Goal: Find specific page/section: Find specific page/section

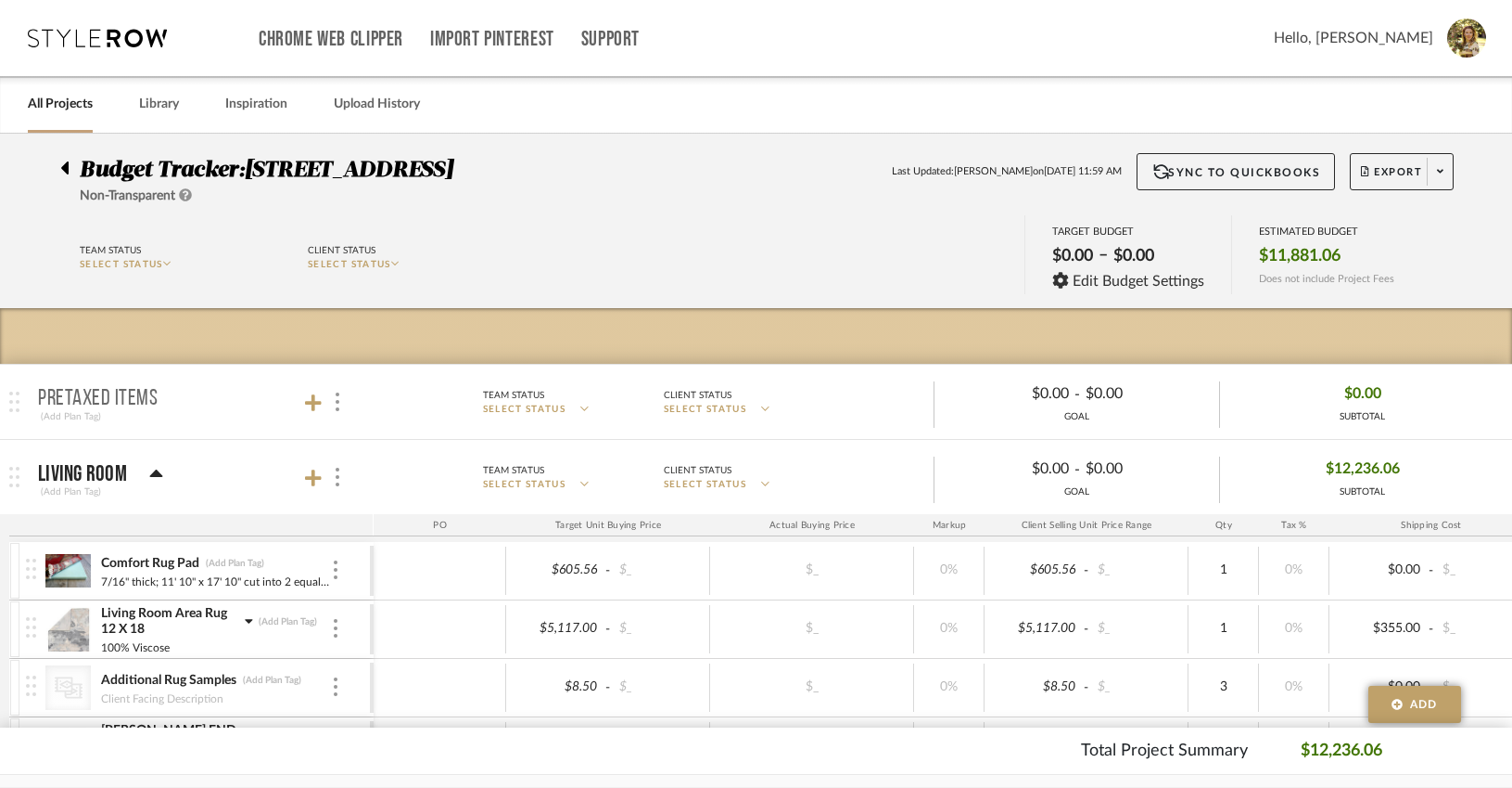
click at [75, 168] on div at bounding box center [70, 164] width 20 height 23
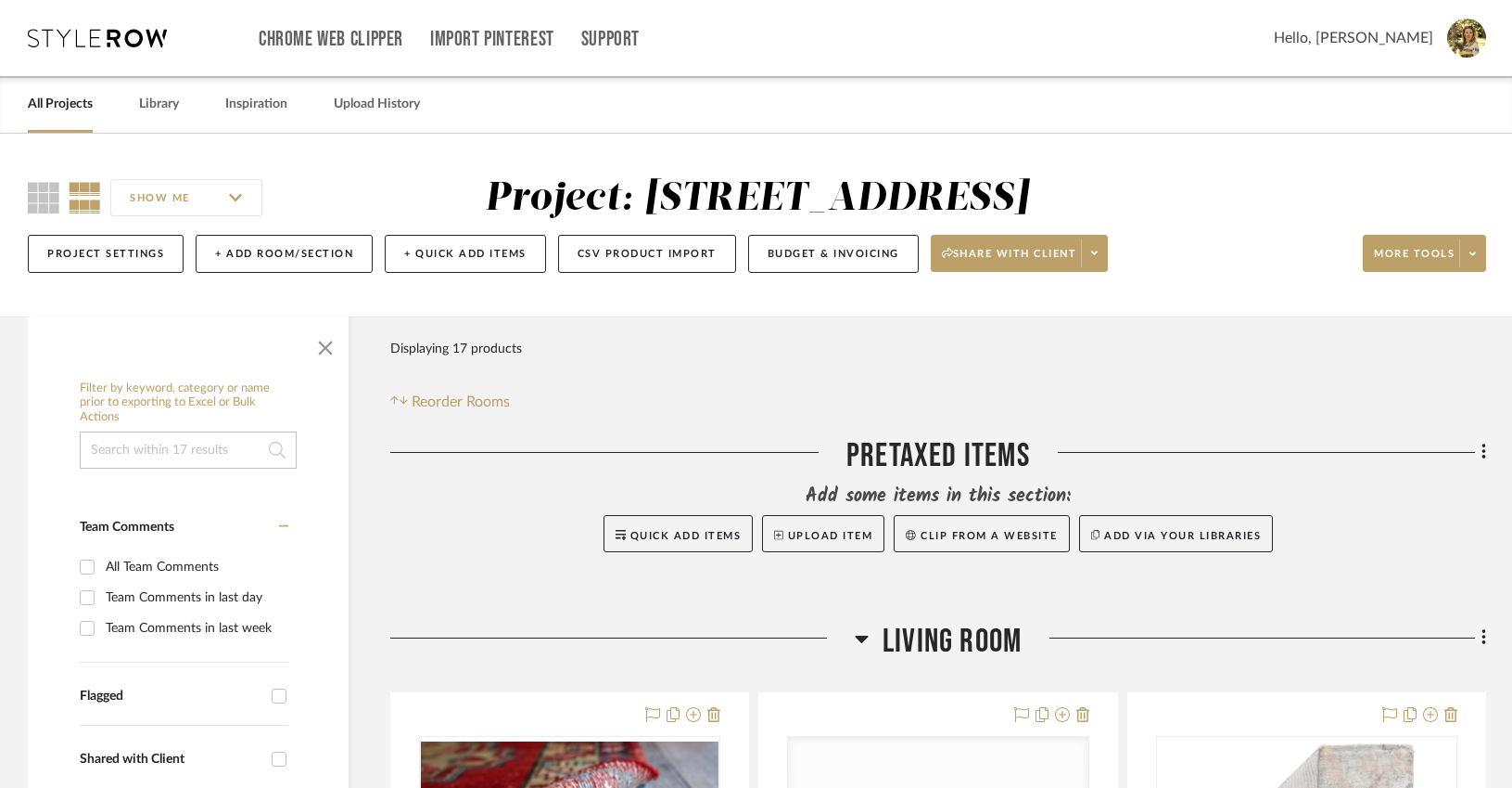
click at [128, 52] on div "Chrome Web Clipper Import Pinterest Support All Projects Library Inspiration Up…" at bounding box center [756, 38] width 1458 height 76
click at [134, 40] on icon at bounding box center [96, 38] width 139 height 19
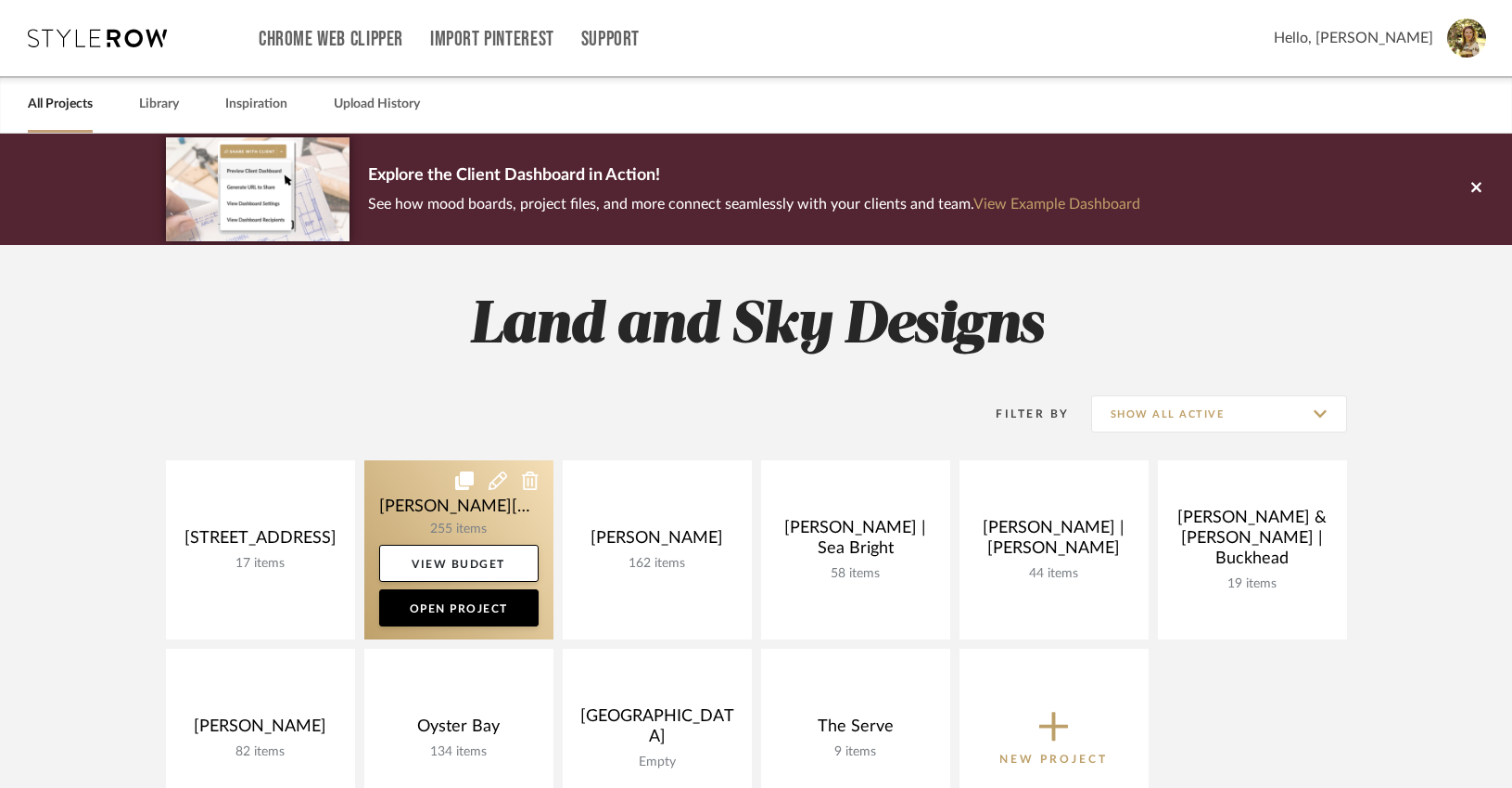
click at [458, 532] on link at bounding box center [458, 550] width 190 height 179
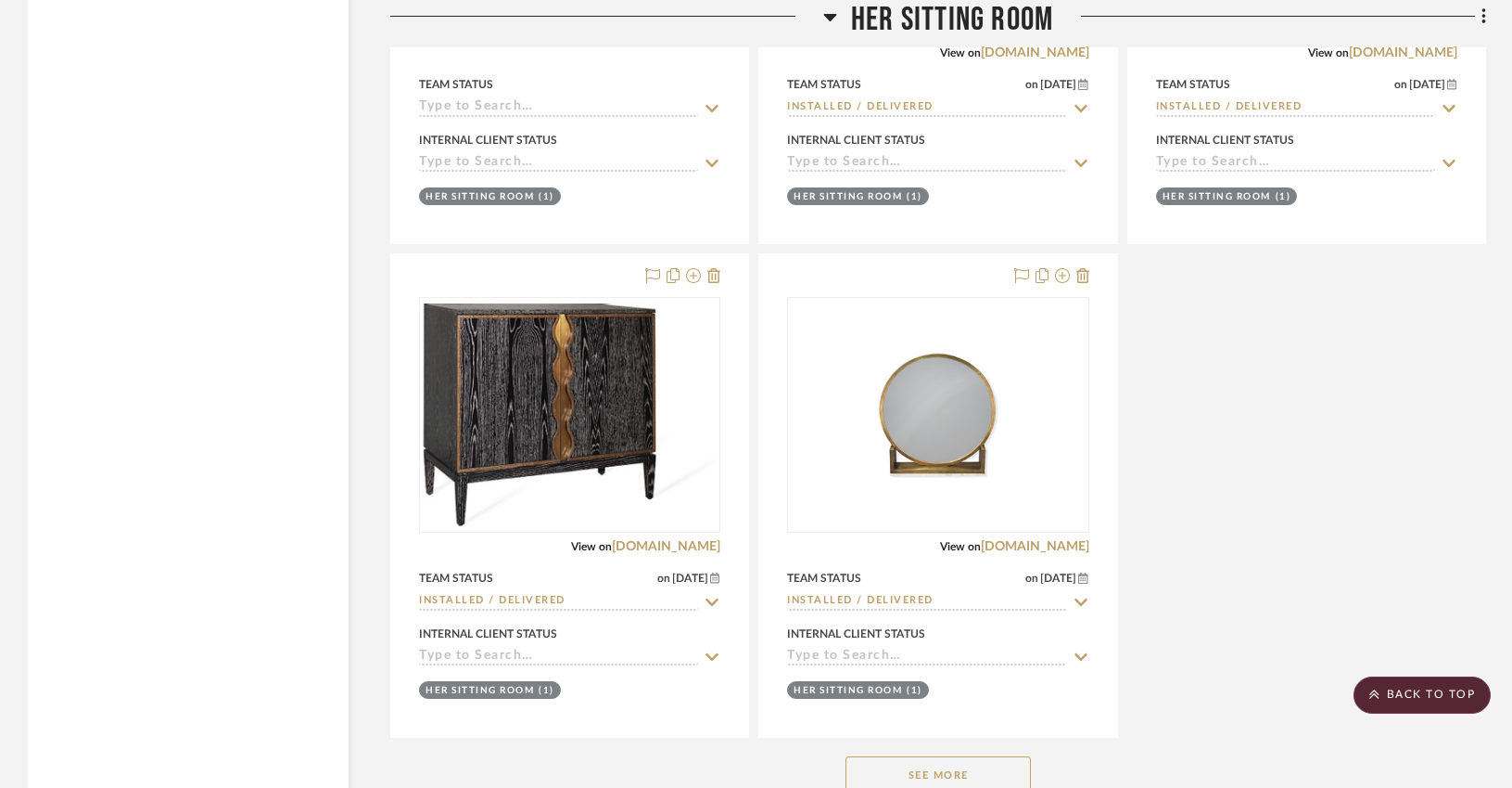
scroll to position [5063, 0]
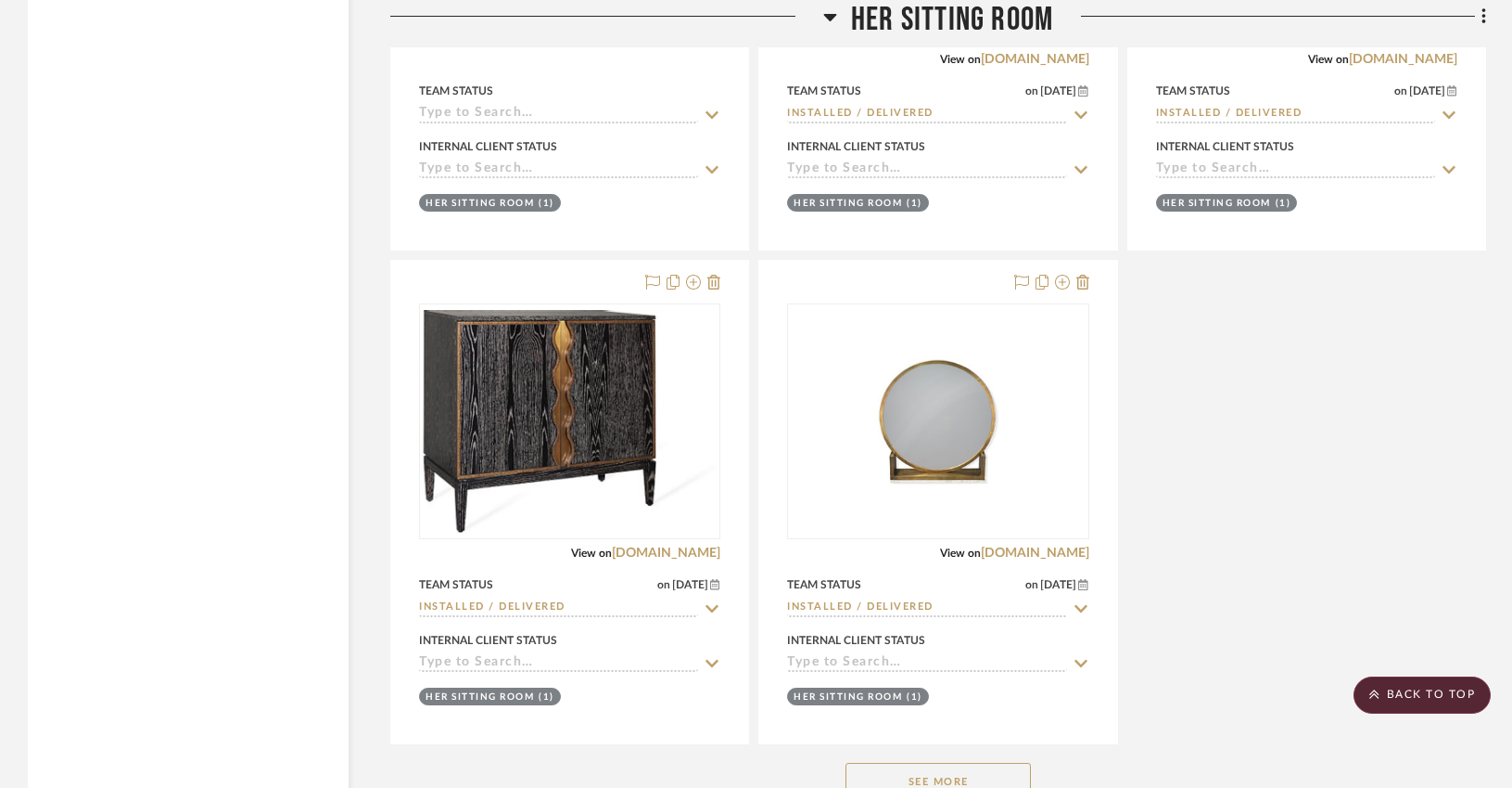
click at [900, 763] on button "See More" at bounding box center [938, 780] width 186 height 37
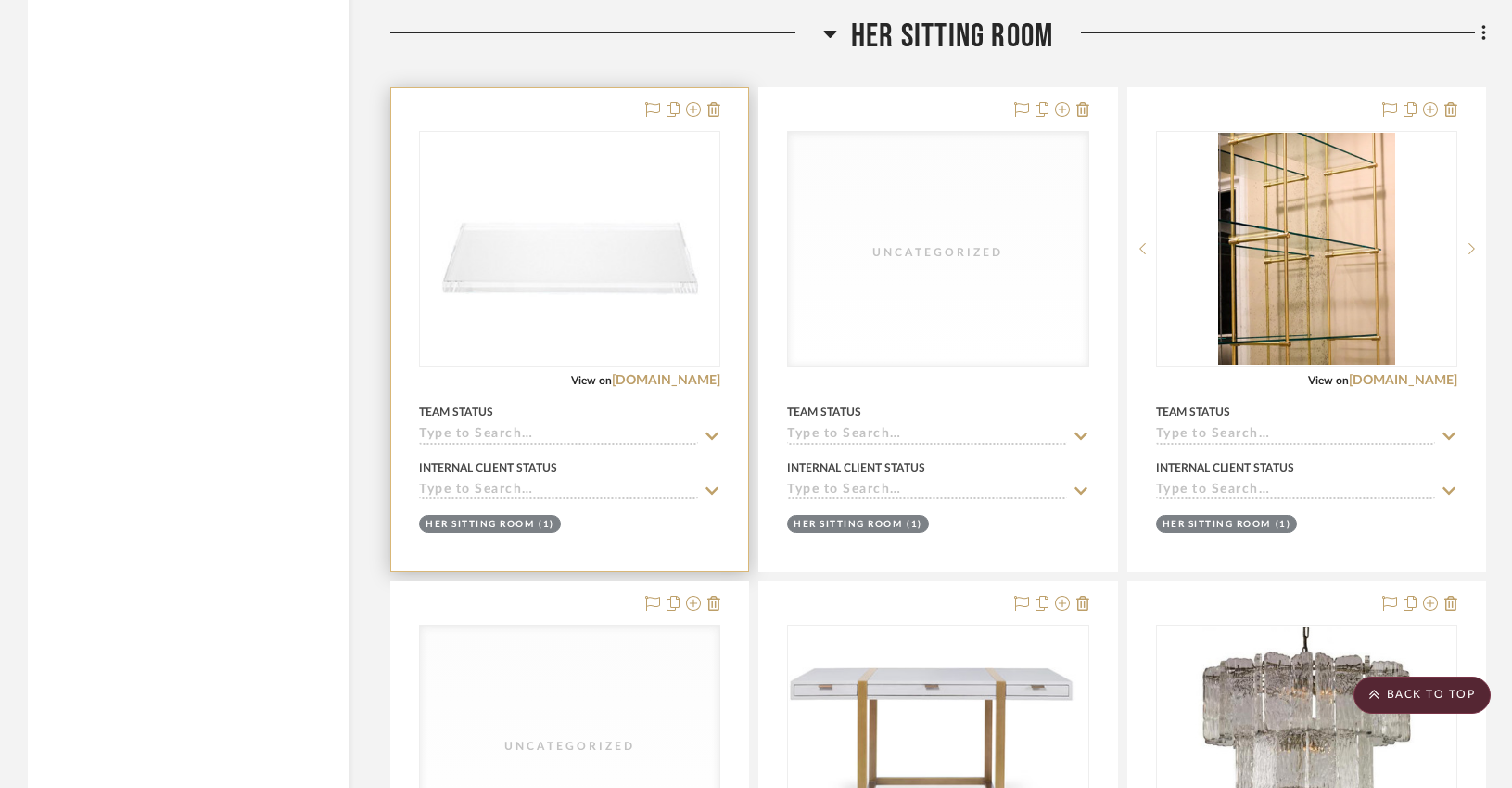
scroll to position [4477, 0]
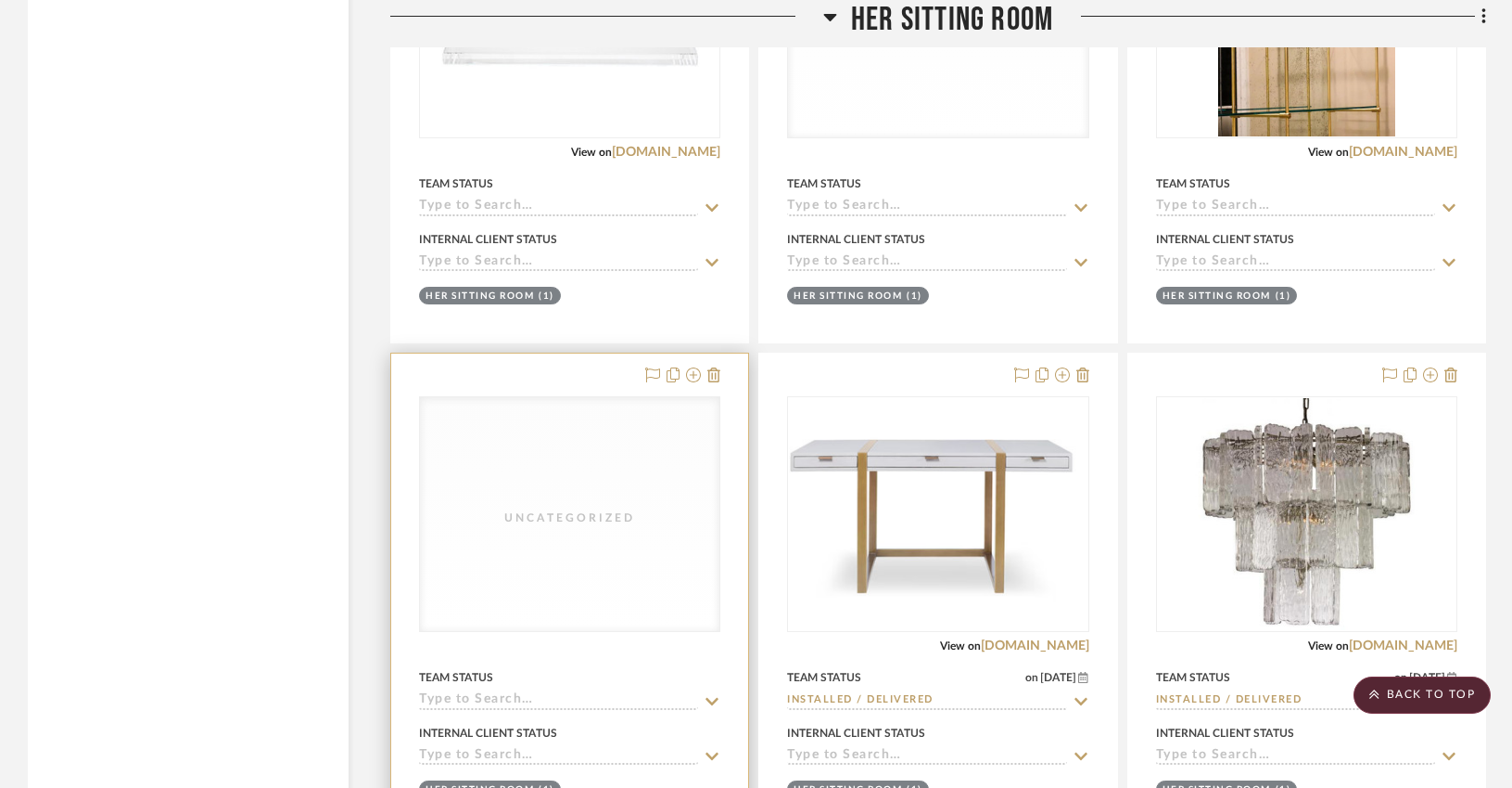
click at [515, 545] on div "Uncategorized" at bounding box center [569, 514] width 299 height 234
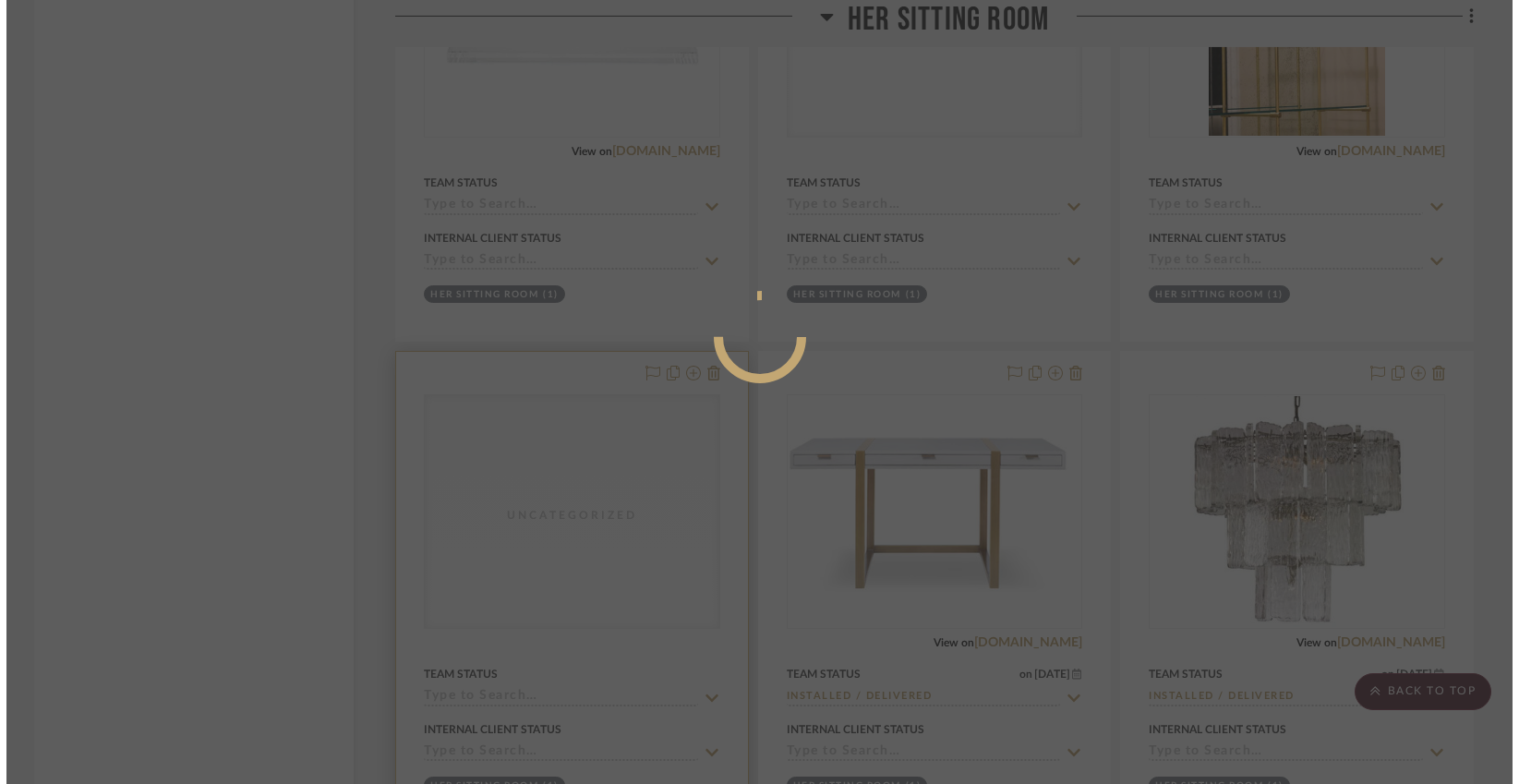
scroll to position [0, 0]
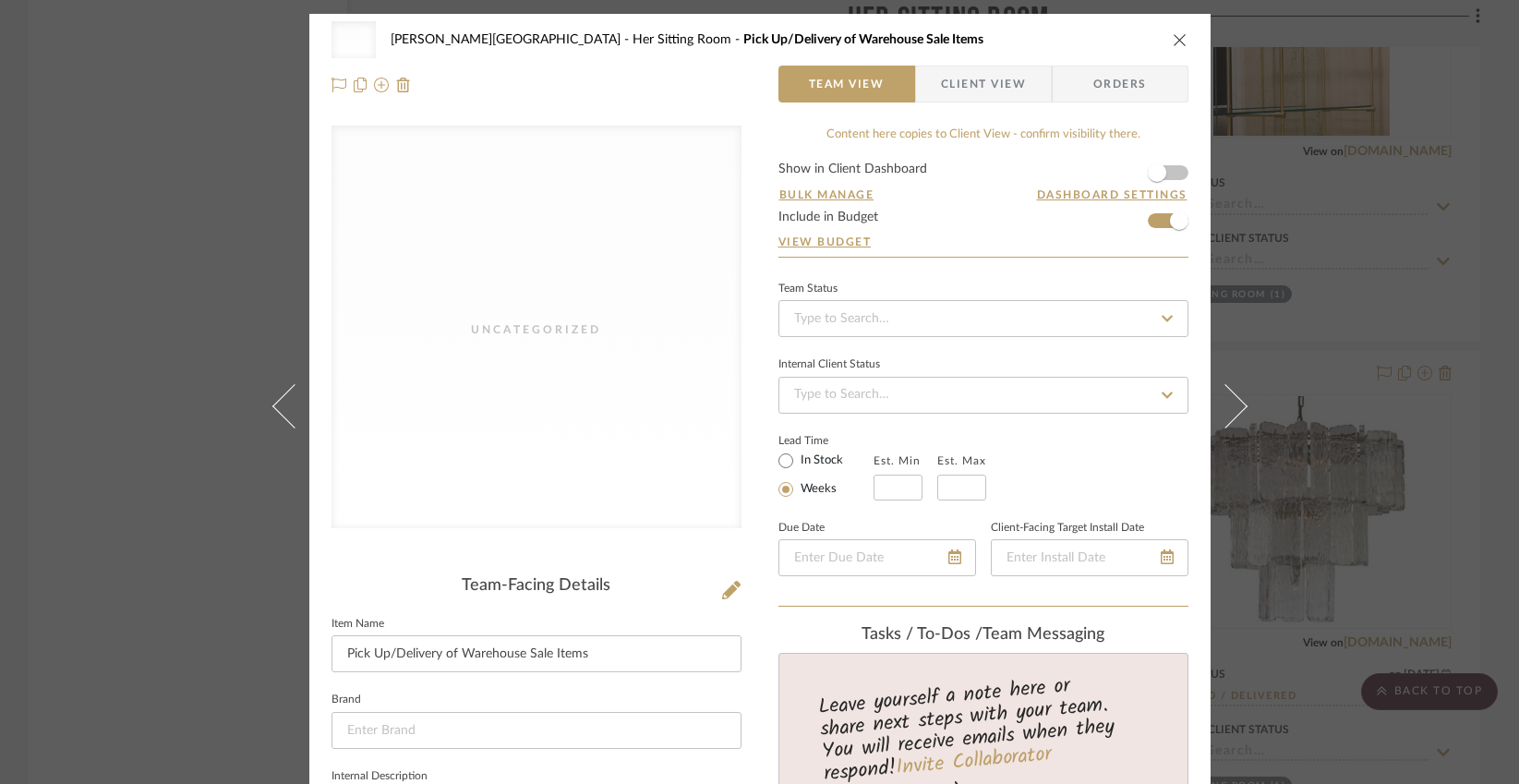
click at [1171, 39] on button "close" at bounding box center [1180, 39] width 17 height 17
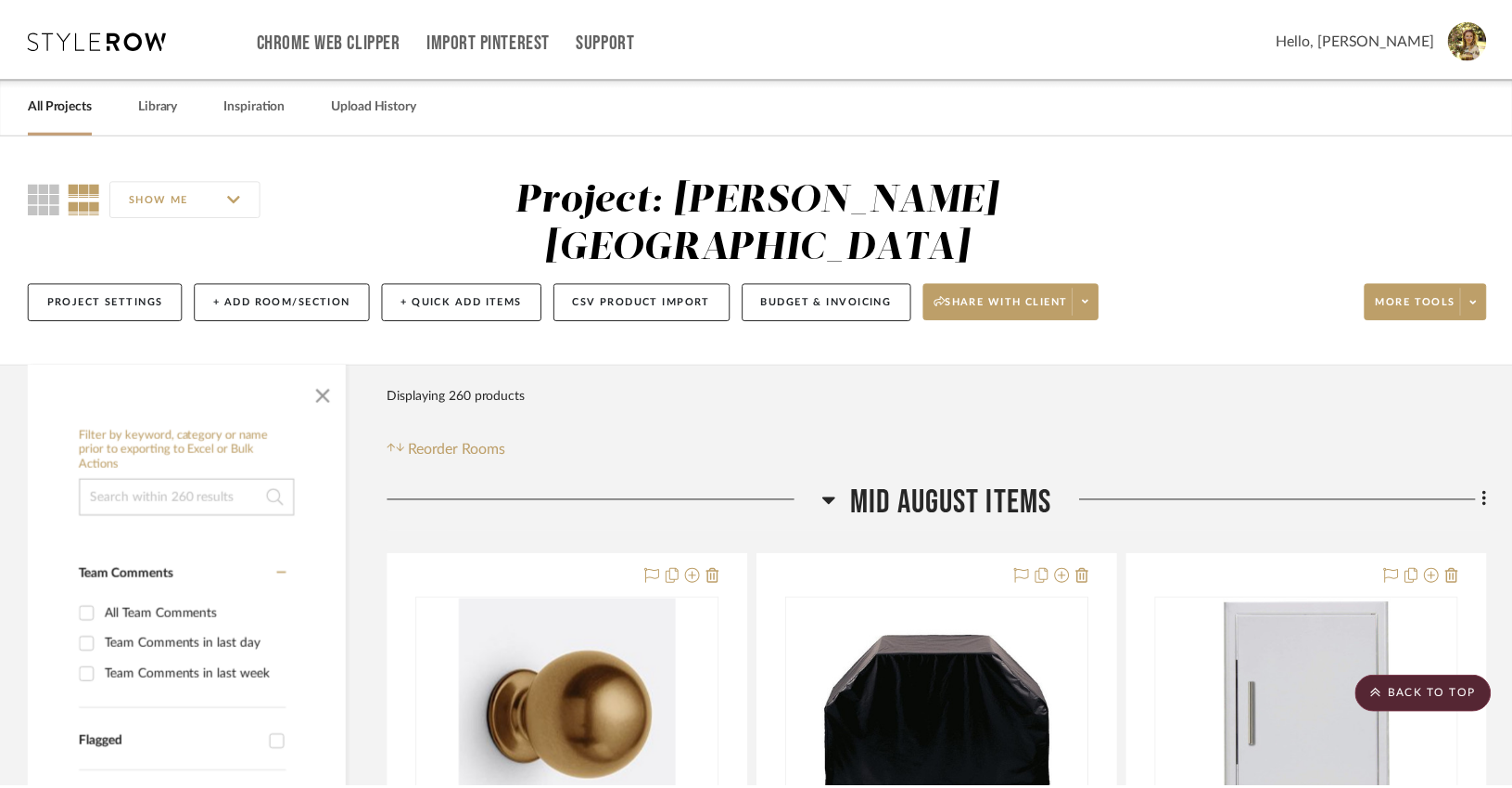
scroll to position [4477, 0]
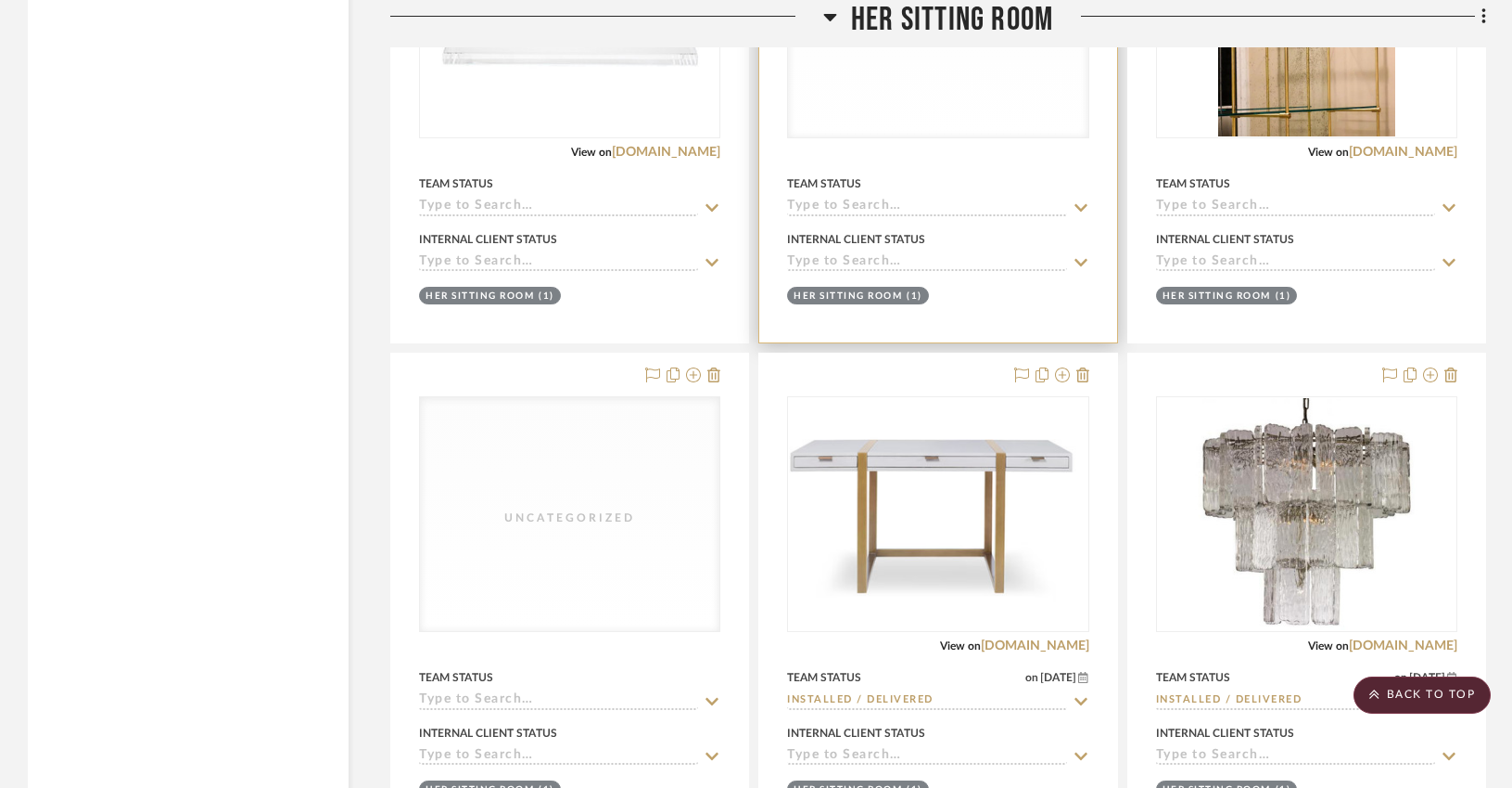
click at [951, 86] on div "Uncategorized" at bounding box center [938, 21] width 299 height 234
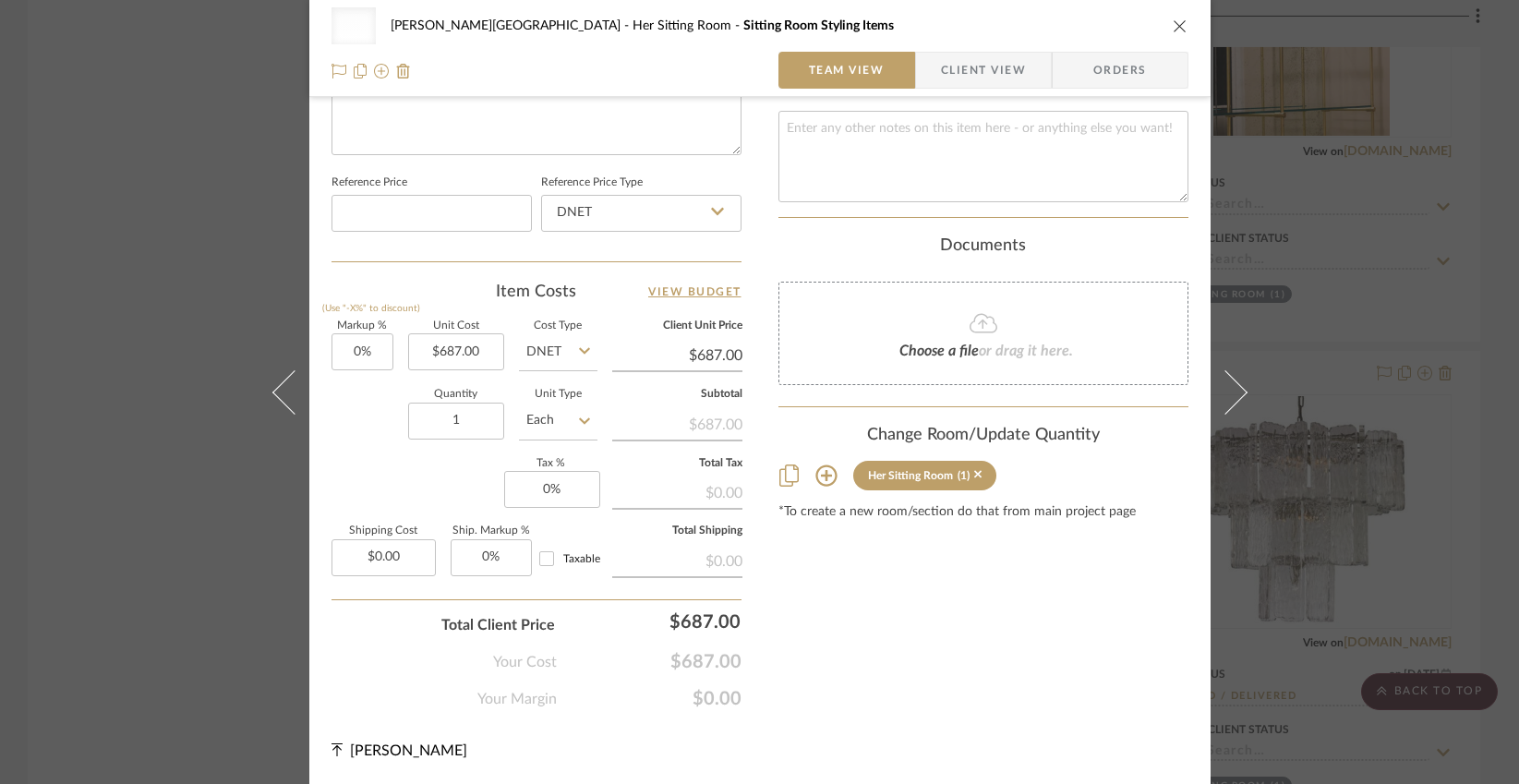
scroll to position [0, 0]
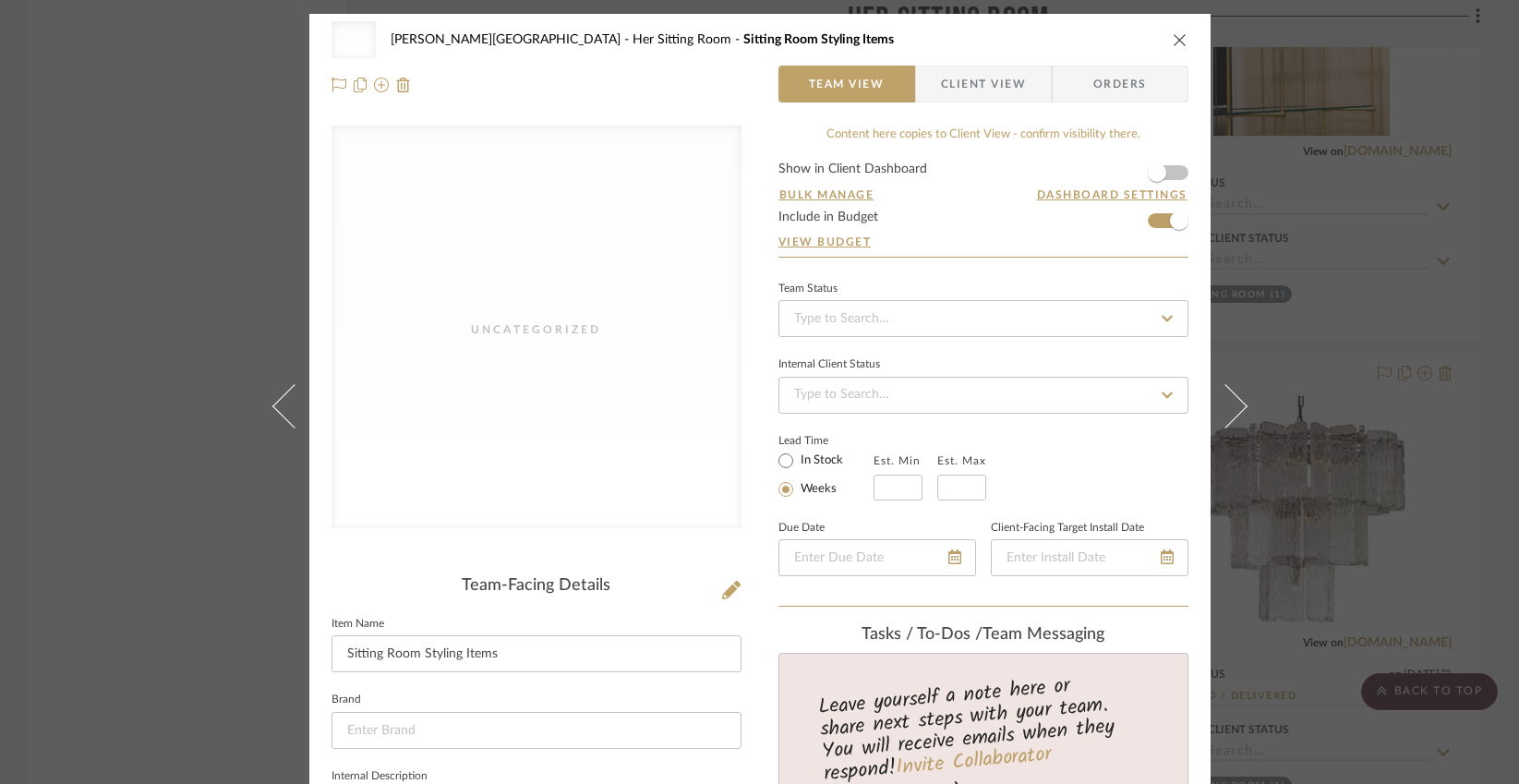
click at [1174, 40] on icon "close" at bounding box center [1180, 39] width 15 height 15
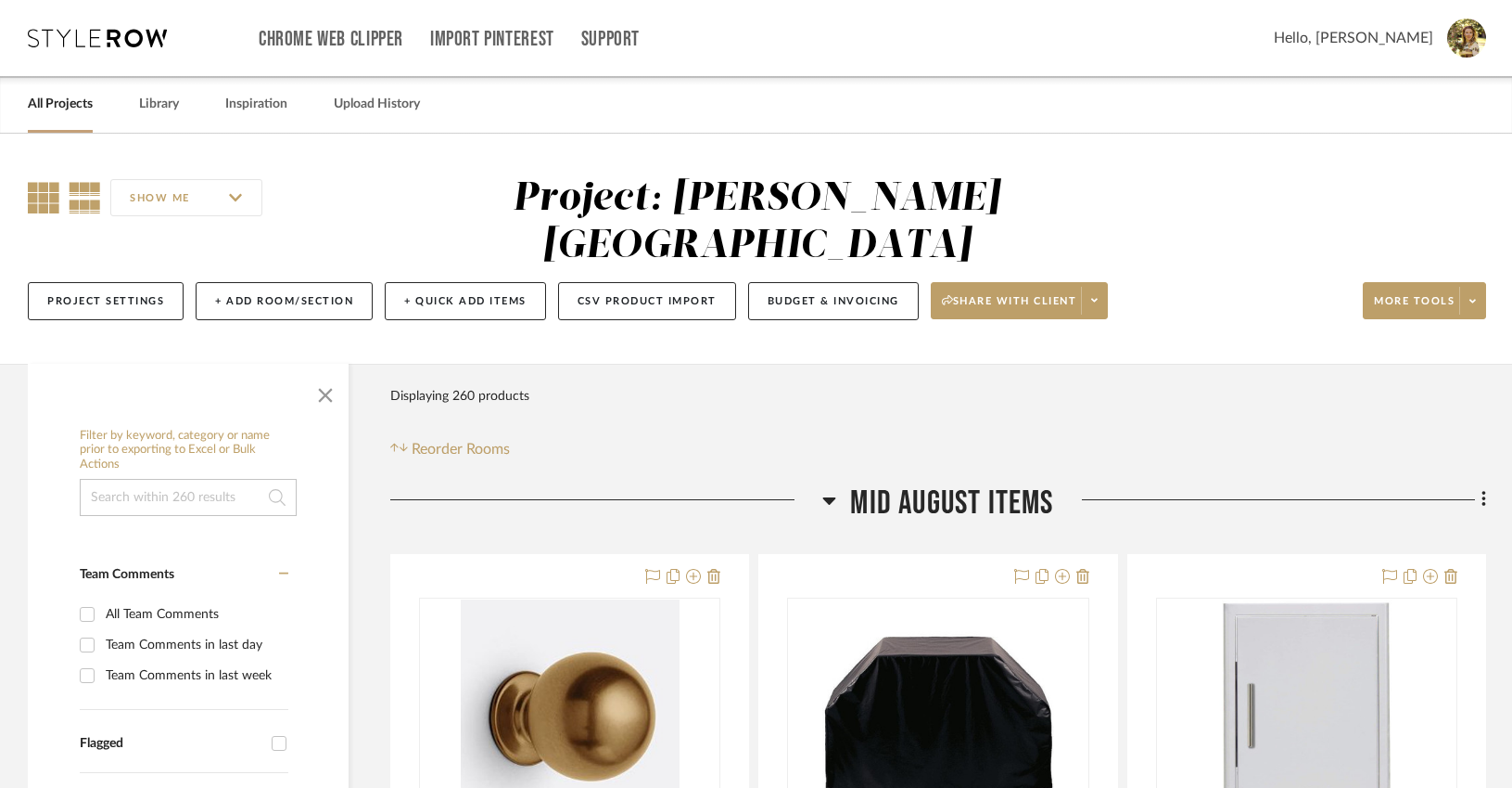
click at [49, 203] on icon at bounding box center [42, 197] width 31 height 31
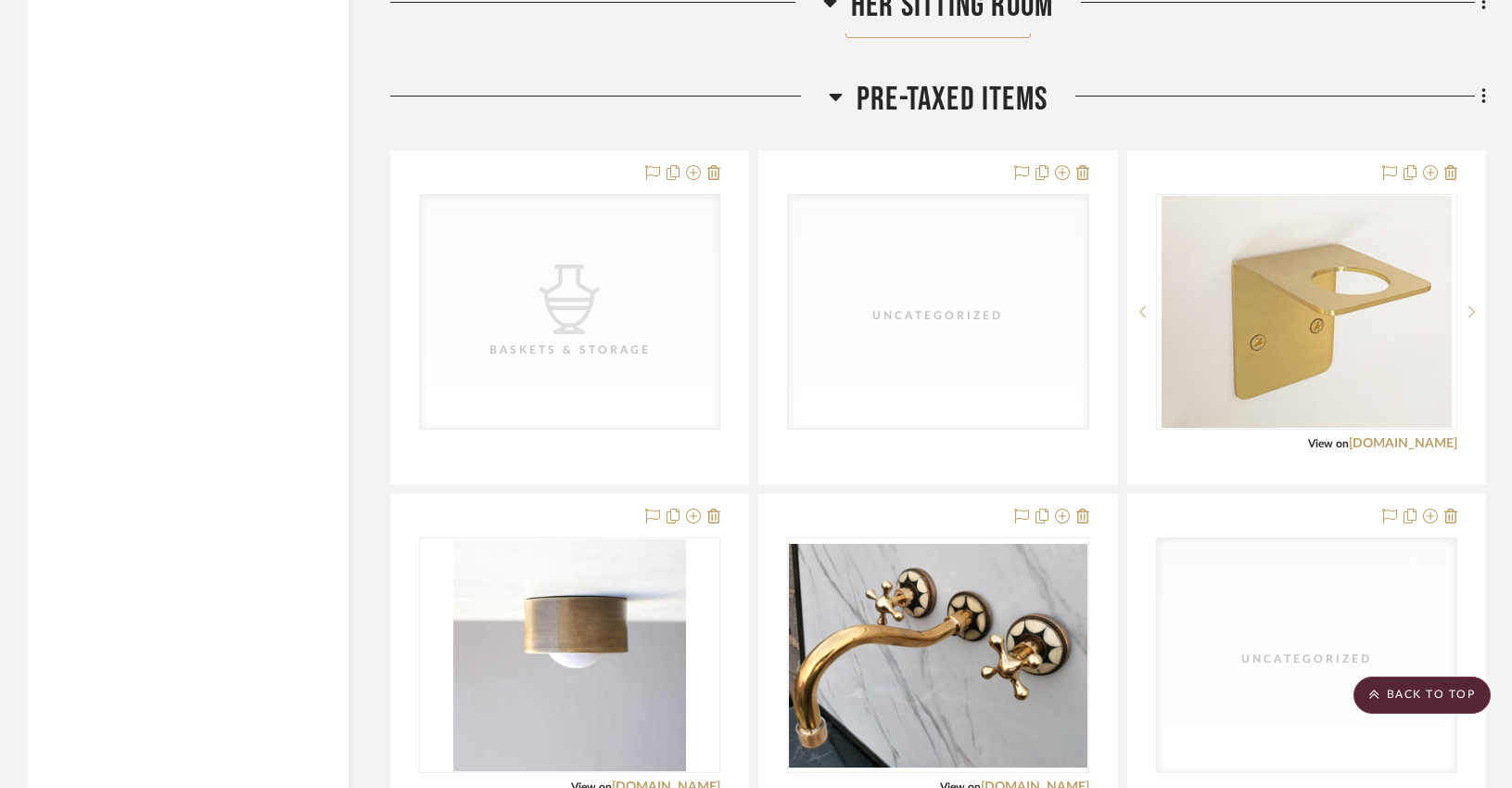
scroll to position [4640, 0]
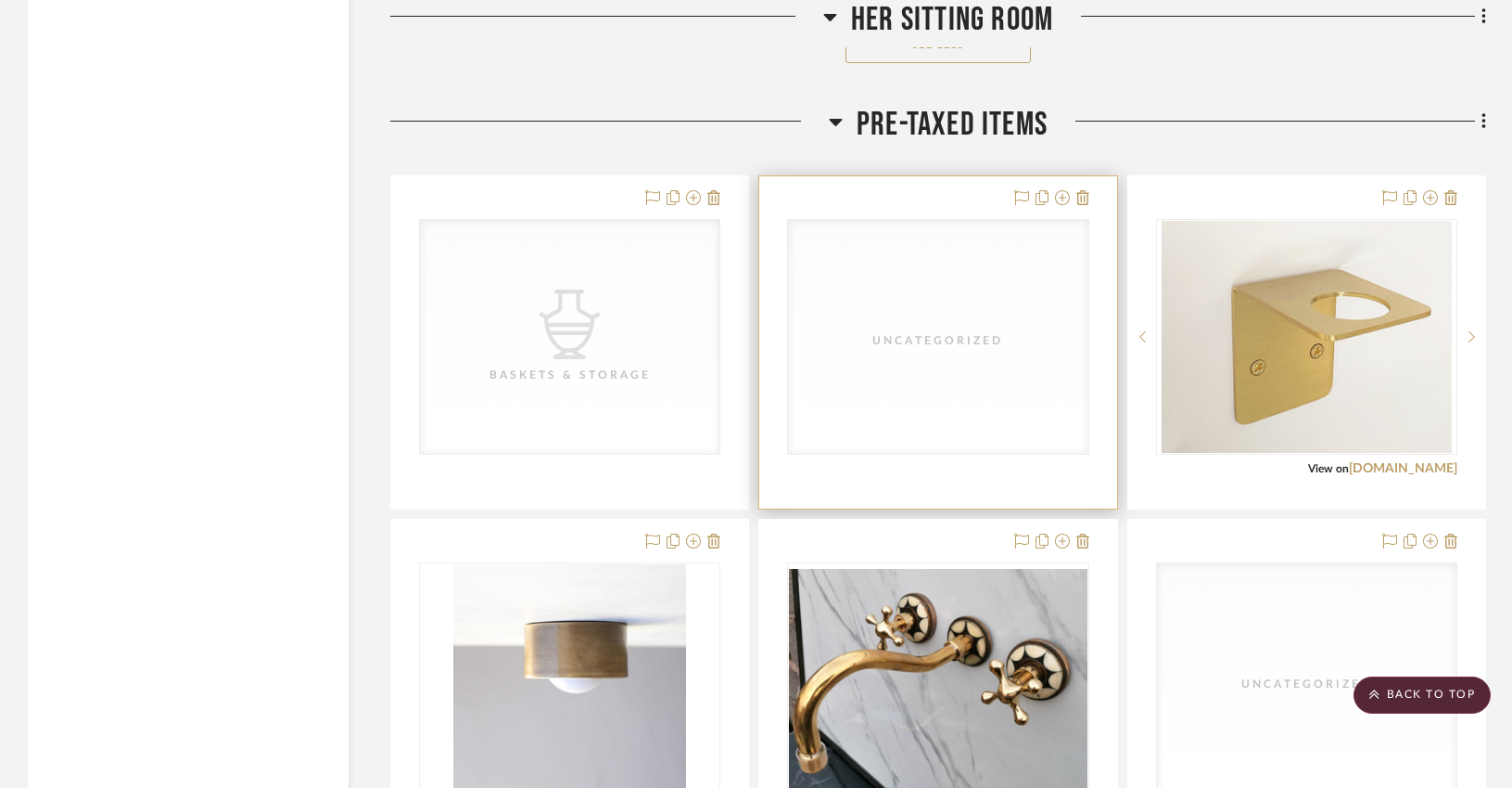
click at [0, 0] on div "Uncategorized" at bounding box center [0, 0] width 0 height 0
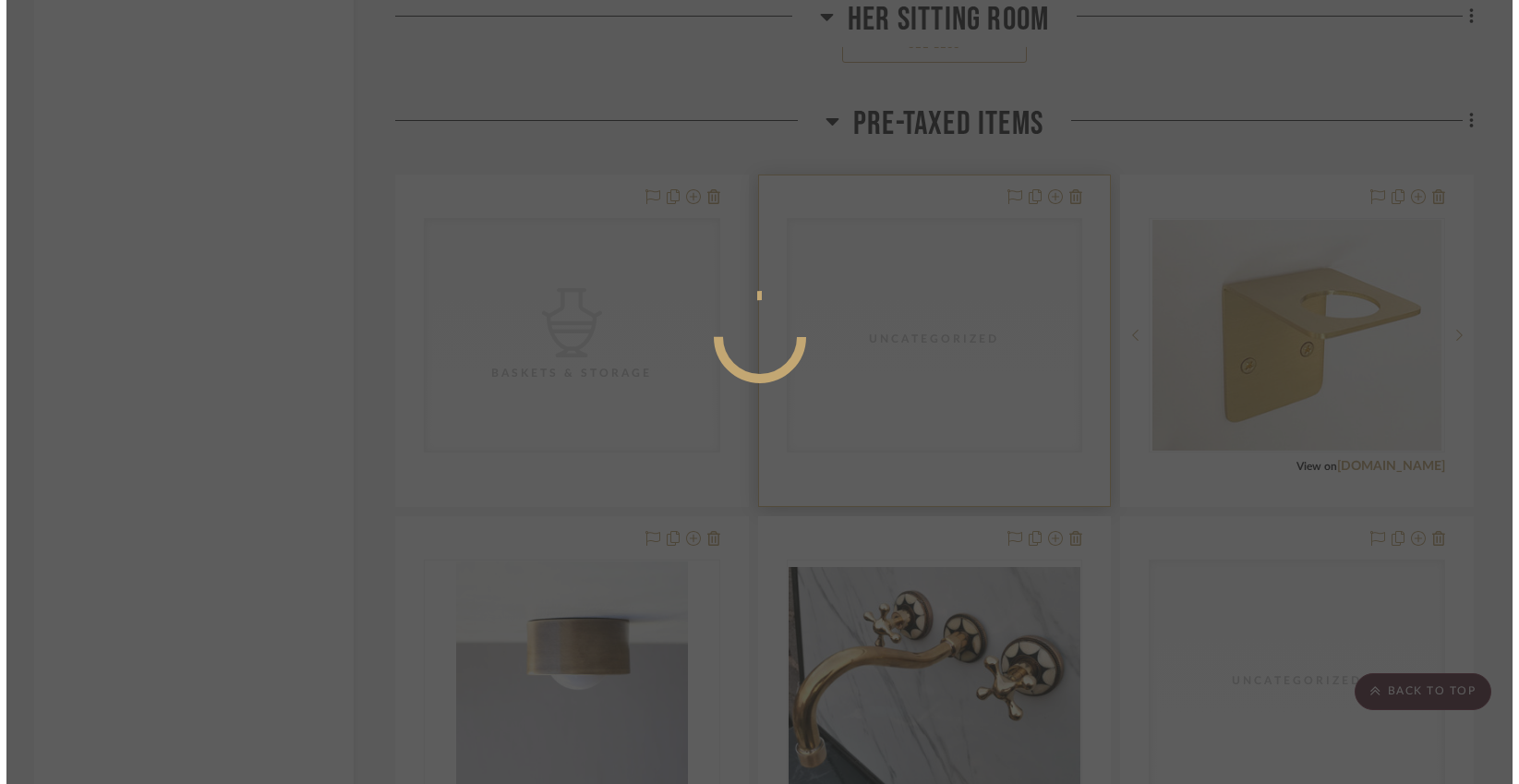
scroll to position [0, 0]
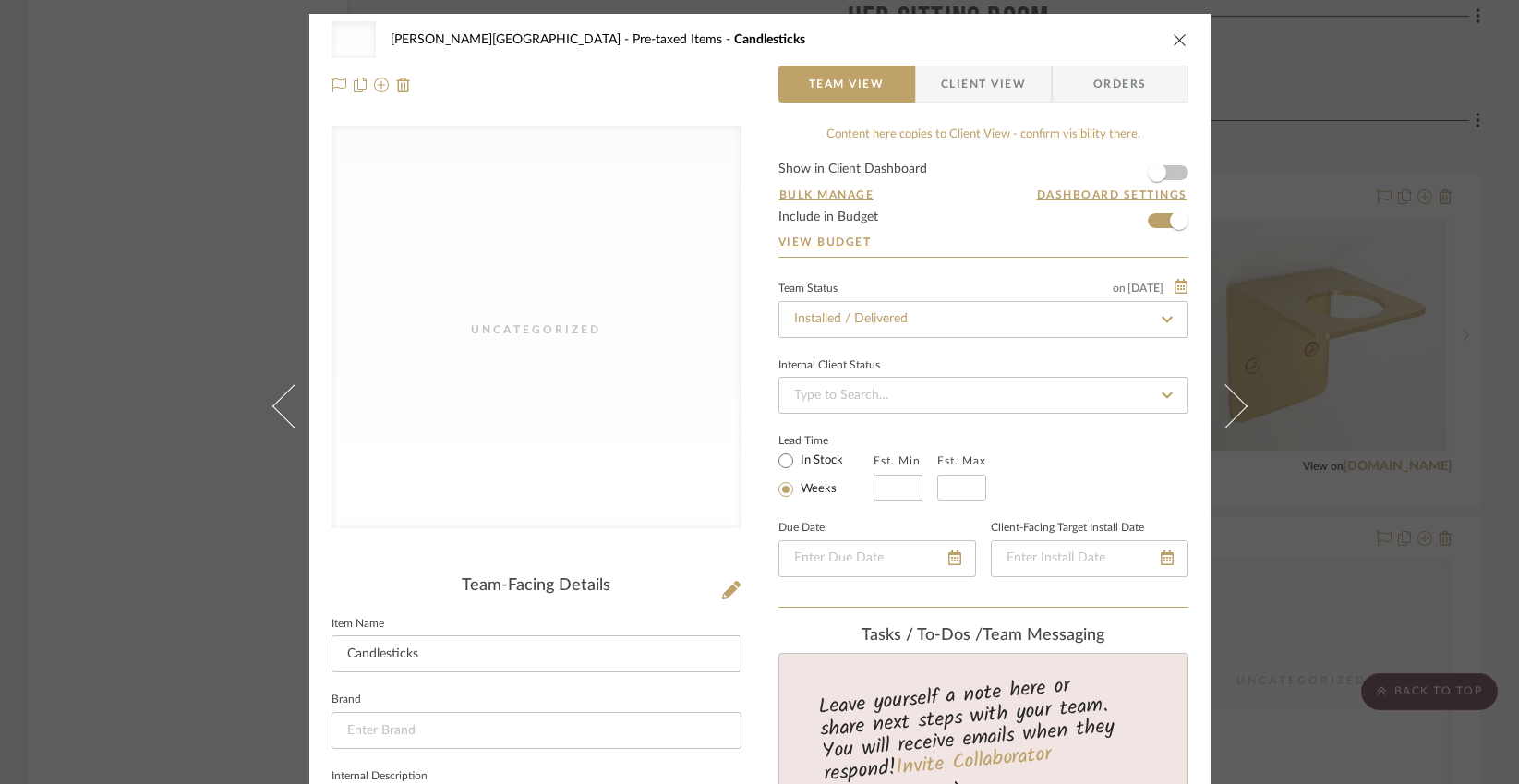
click at [1172, 38] on icon "close" at bounding box center [1180, 39] width 15 height 15
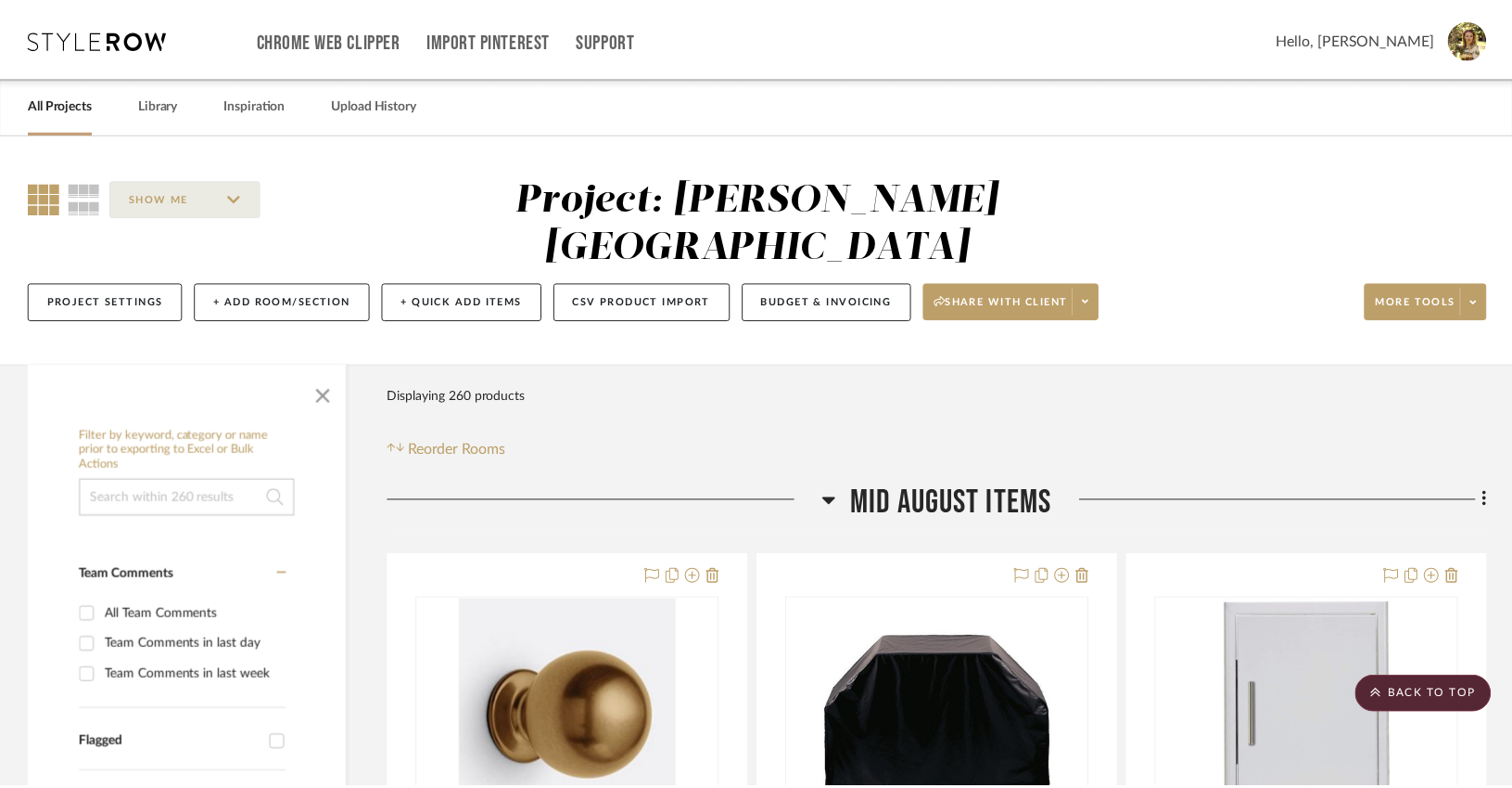
scroll to position [4640, 0]
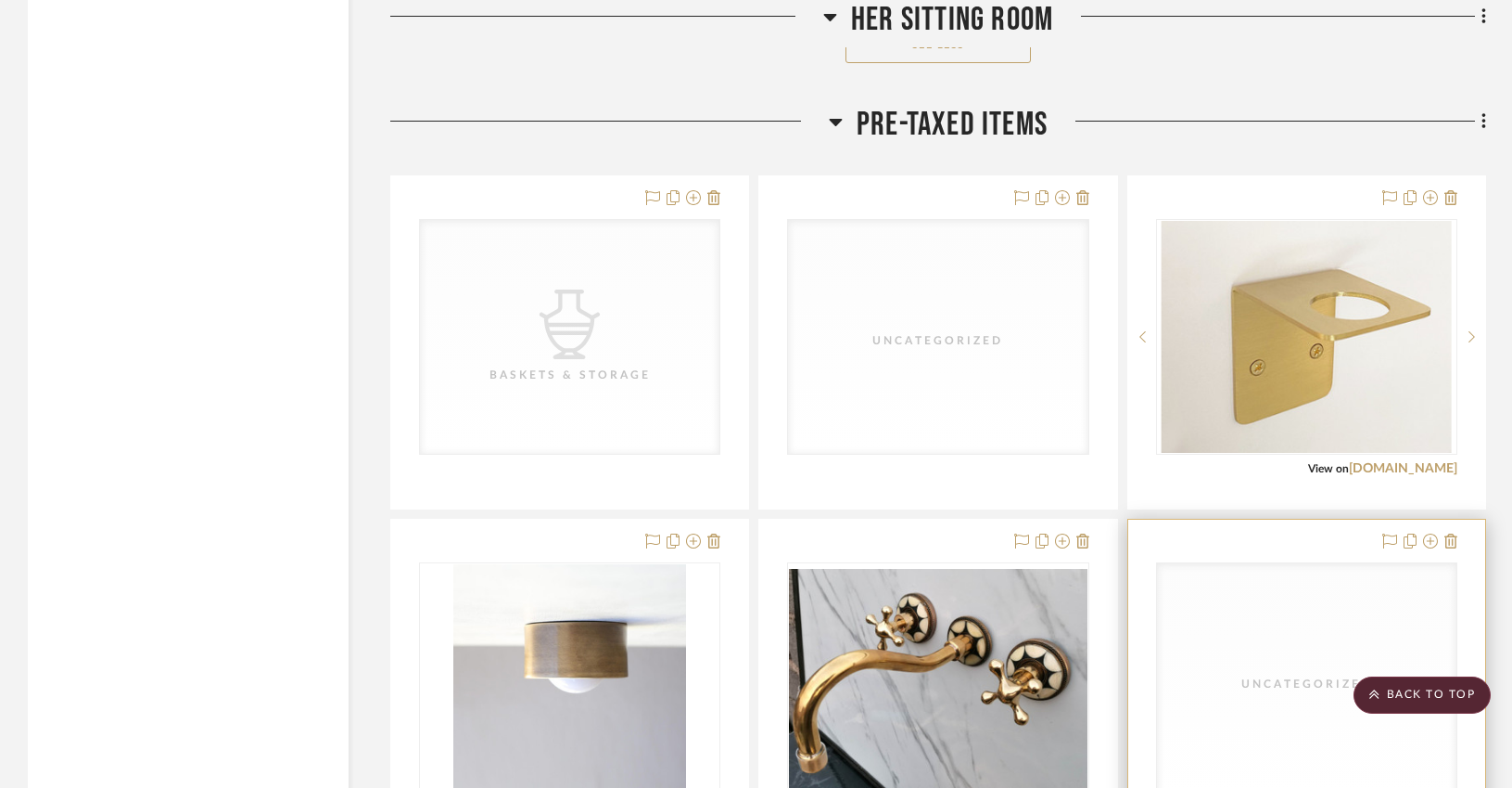
click at [0, 0] on div "Uncategorized" at bounding box center [0, 0] width 0 height 0
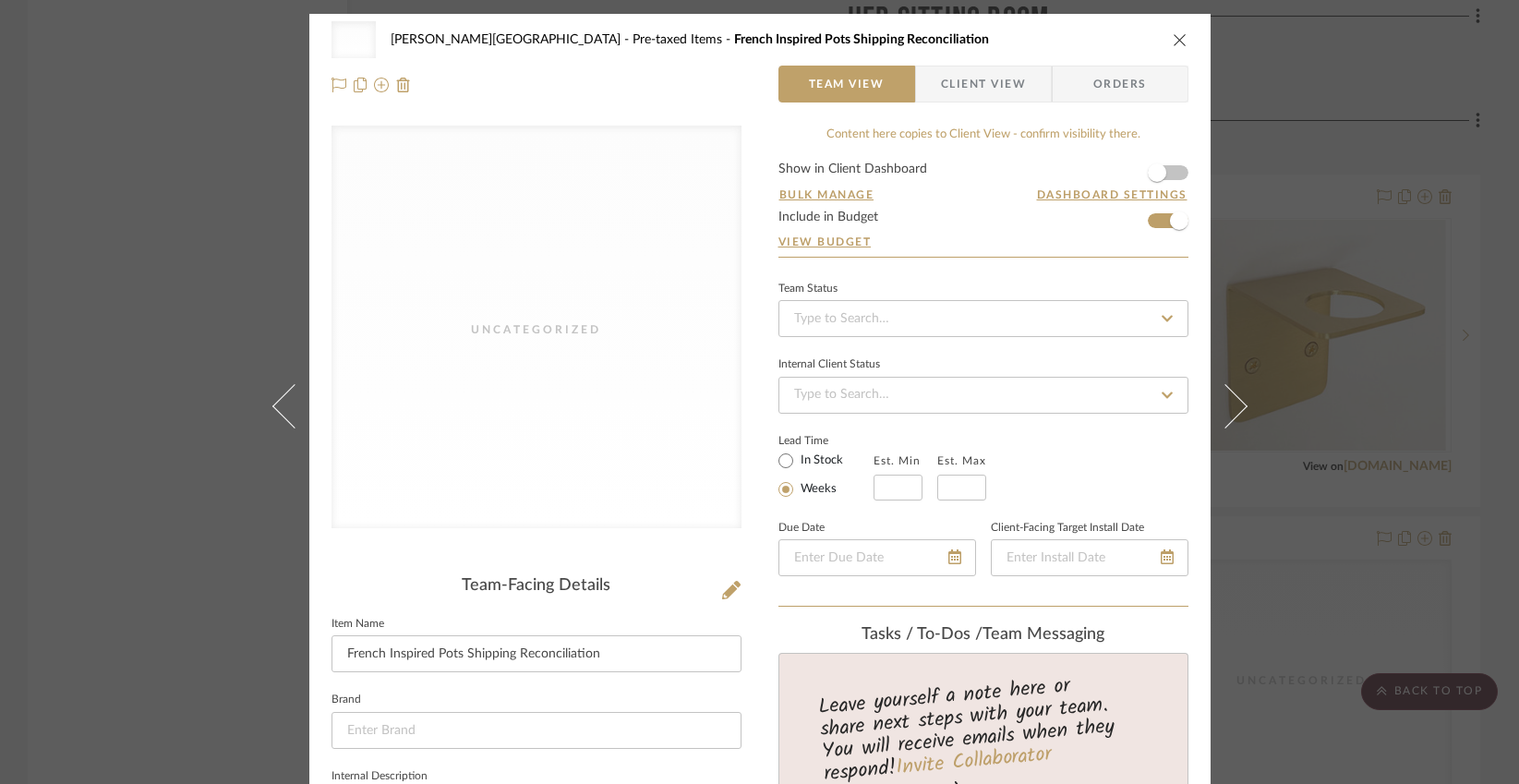
click at [1181, 38] on div "Uncategorized [PERSON_NAME] - Waxhaw Pre-taxed Items French Inspired Pots Shipp…" at bounding box center [759, 62] width 901 height 97
click at [1176, 41] on icon "close" at bounding box center [1180, 39] width 15 height 15
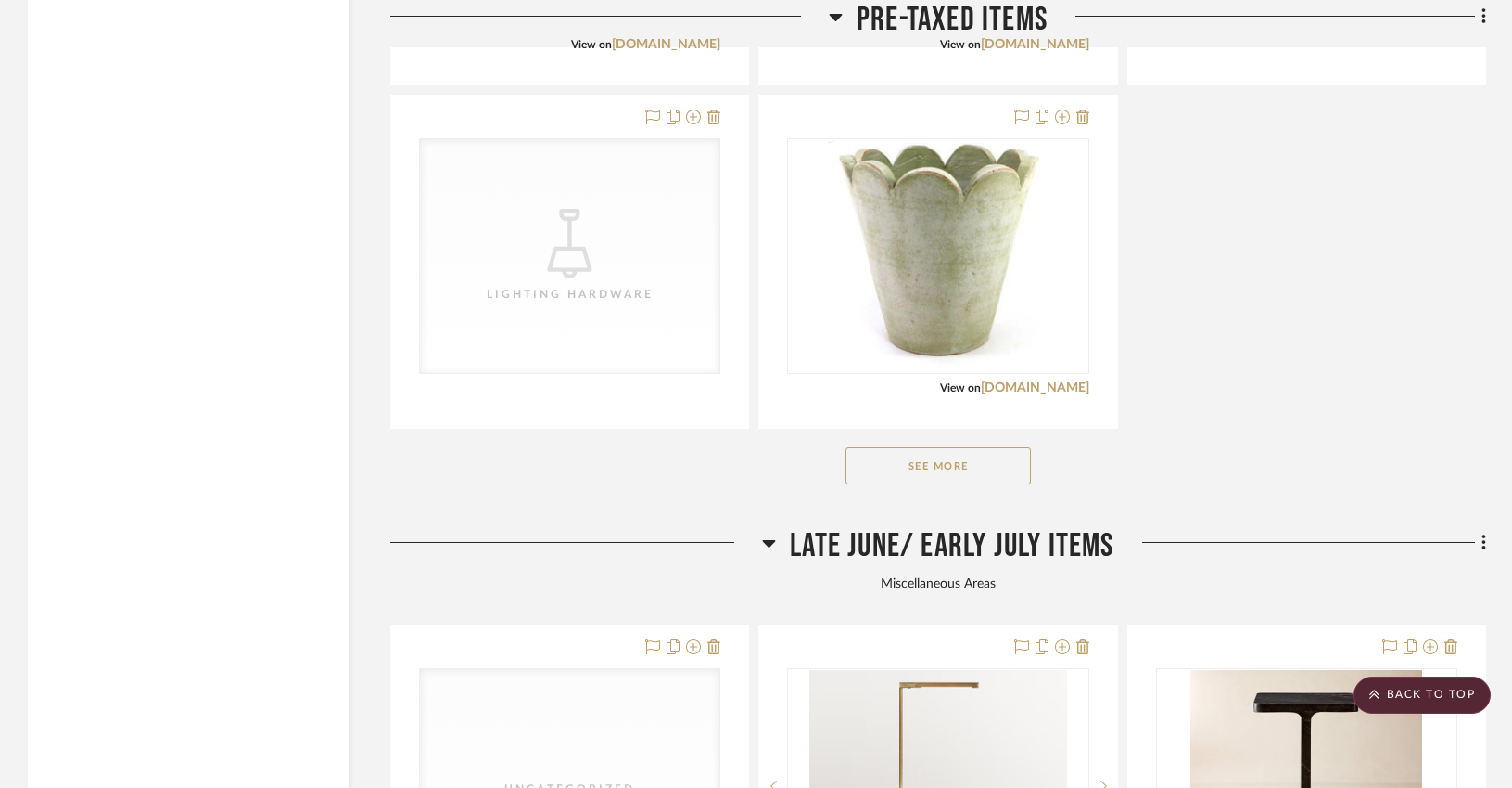
scroll to position [5451, 0]
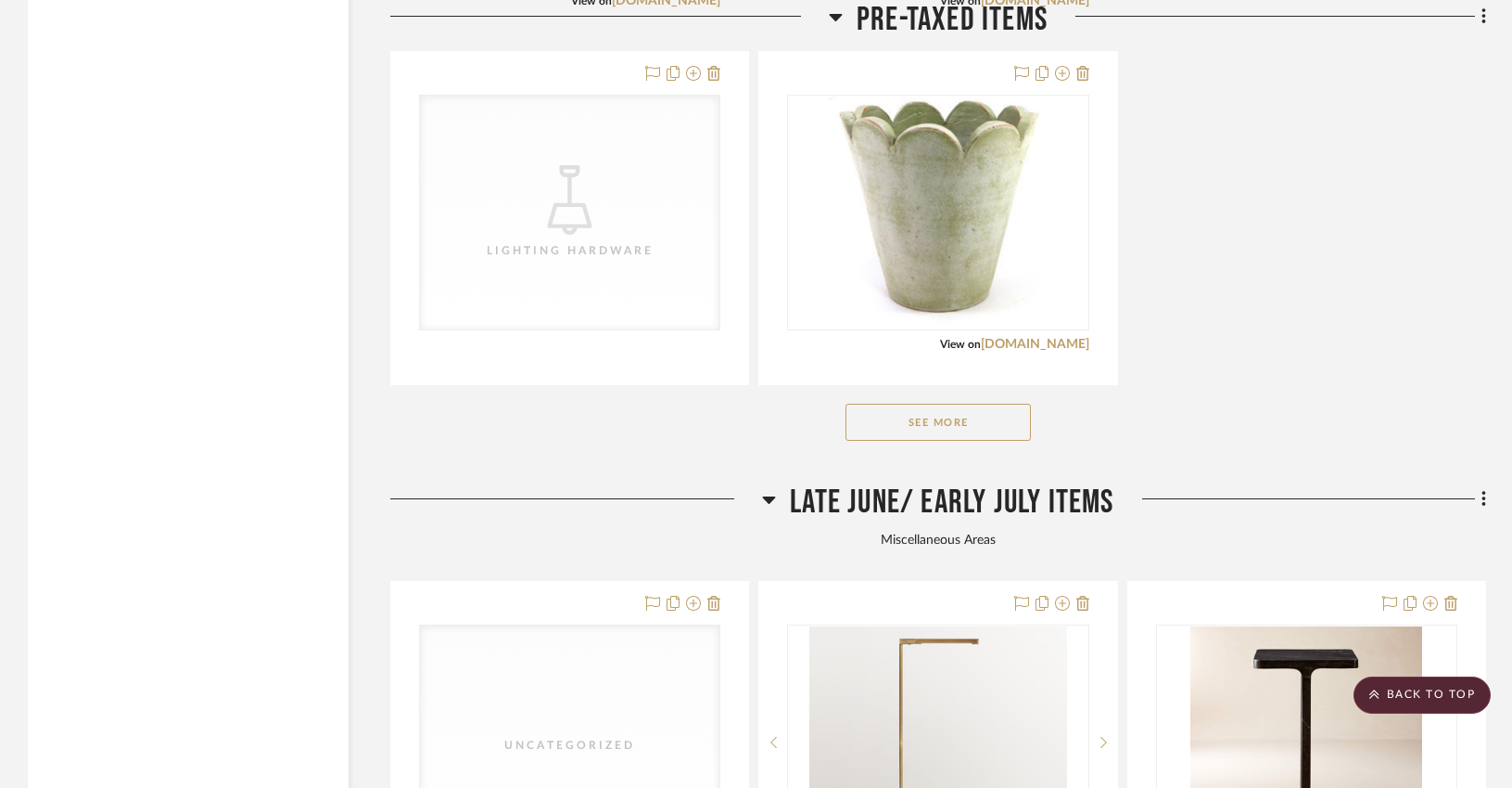
click at [902, 404] on button "See More" at bounding box center [938, 422] width 186 height 37
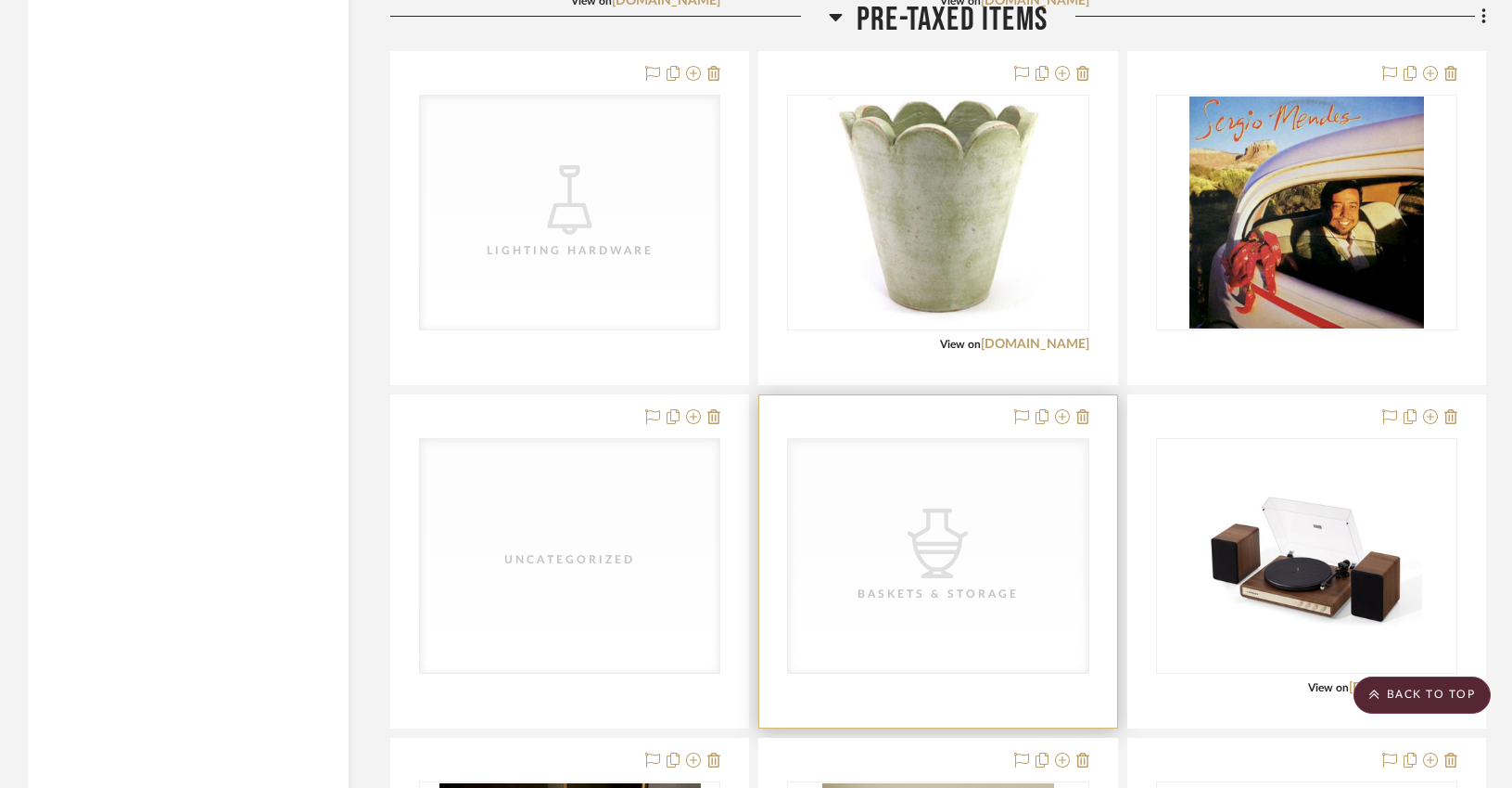
click at [0, 0] on div "CategoryIconAccessories Created with Sketch. Baskets & Storage" at bounding box center [0, 0] width 0 height 0
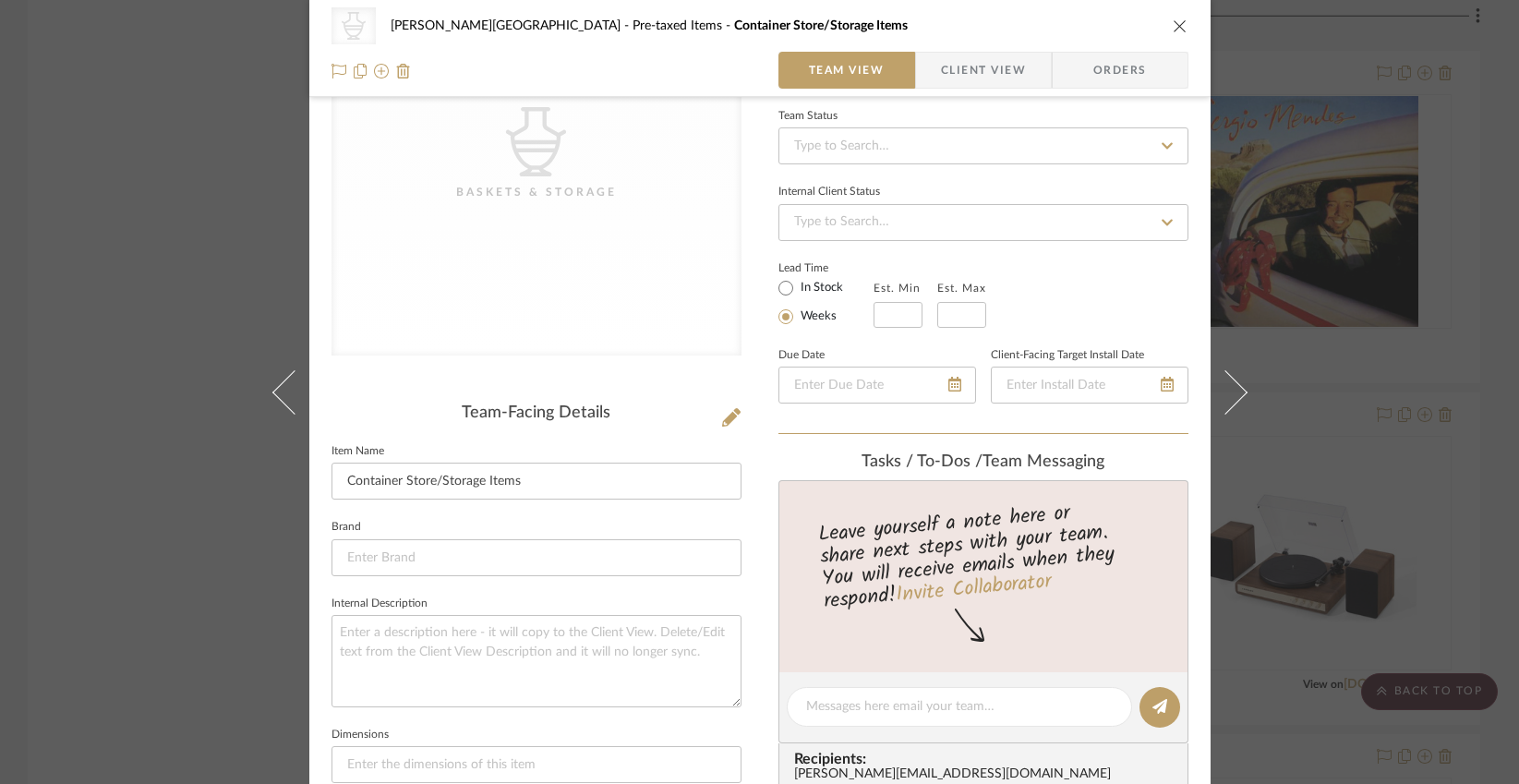
scroll to position [0, 0]
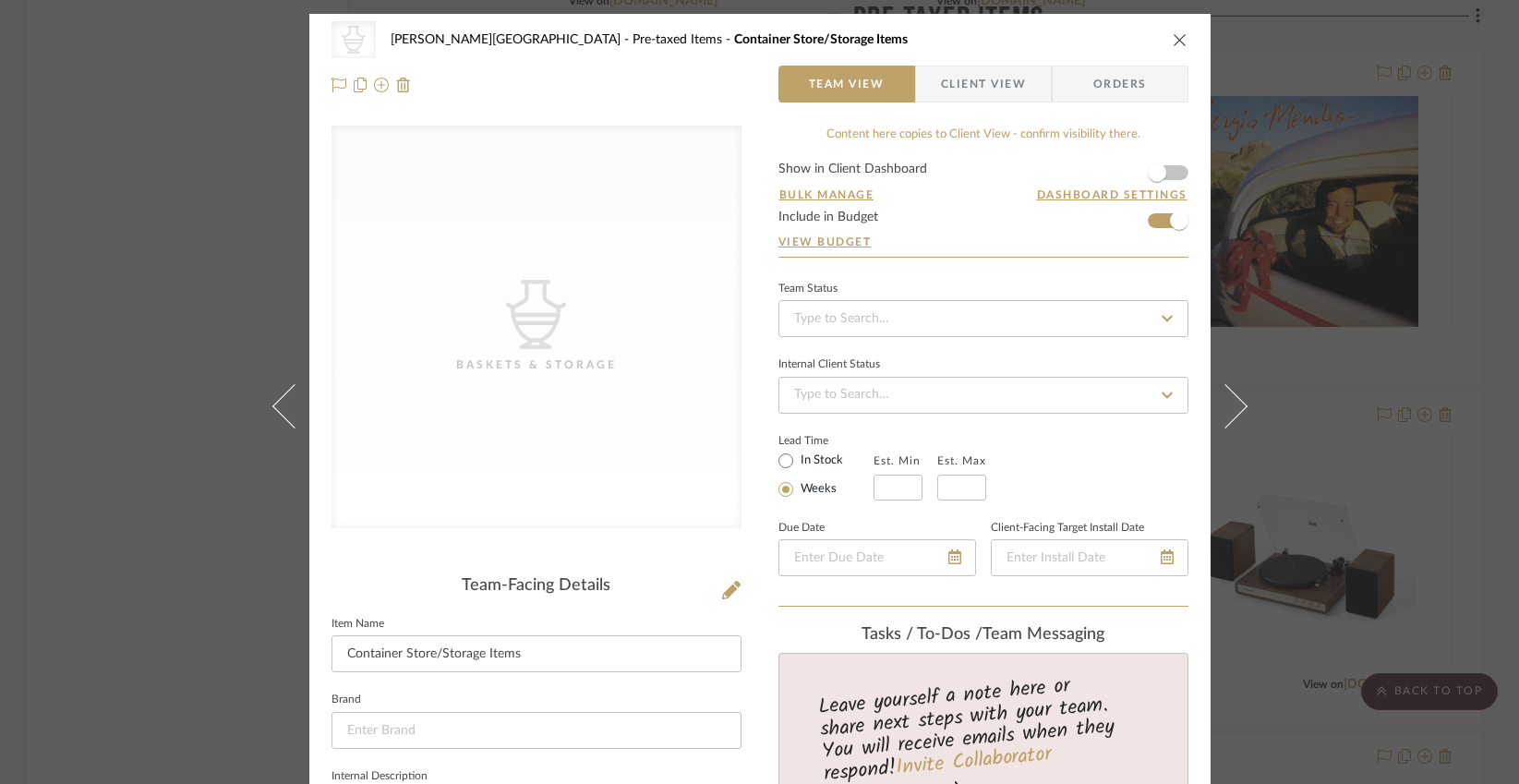
click at [1175, 35] on icon "close" at bounding box center [1180, 39] width 15 height 15
